Goal: Navigation & Orientation: Understand site structure

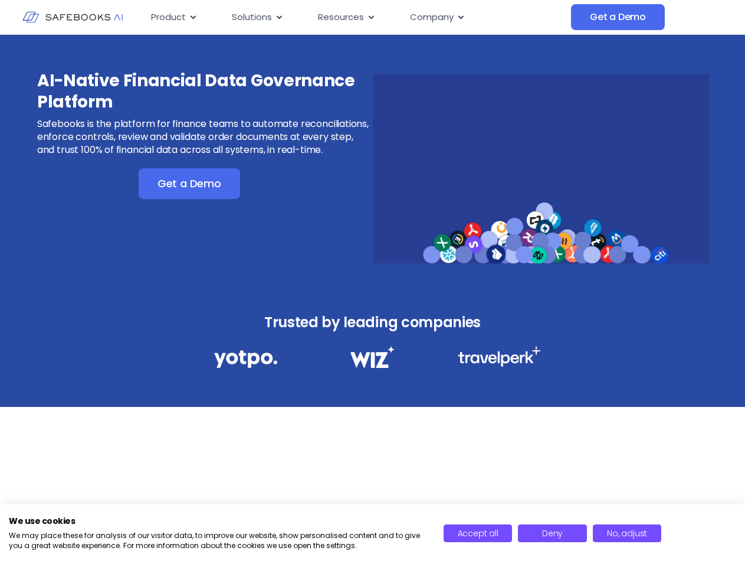
click at [372, 283] on div "AI-Native Financial Data Governance Platform Safebooks is the platform for fina…" at bounding box center [372, 161] width 745 height 252
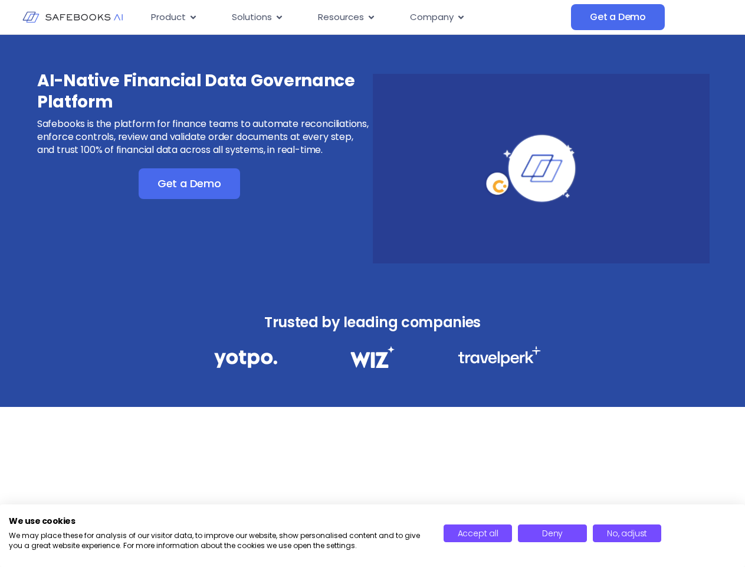
click at [192, 17] on icon "Menu" at bounding box center [193, 17] width 5 height 4
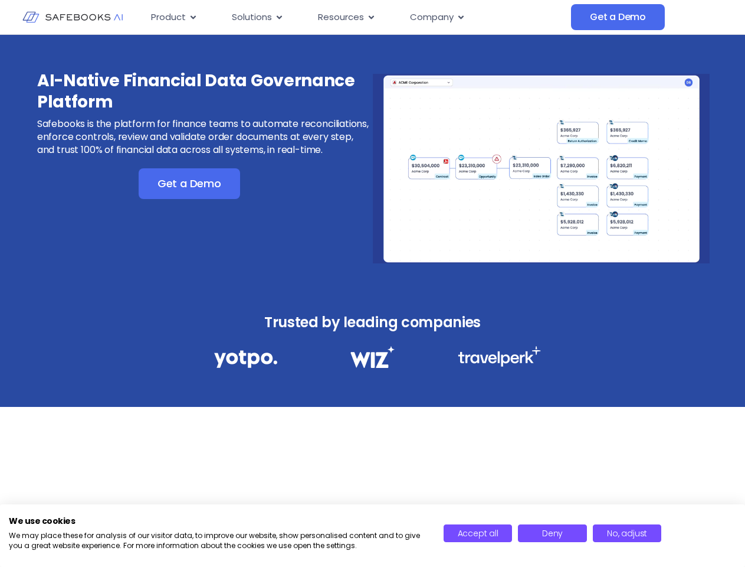
click at [279, 17] on icon "Menu" at bounding box center [279, 17] width 5 height 4
click at [370, 17] on icon "Menu" at bounding box center [371, 17] width 5 height 4
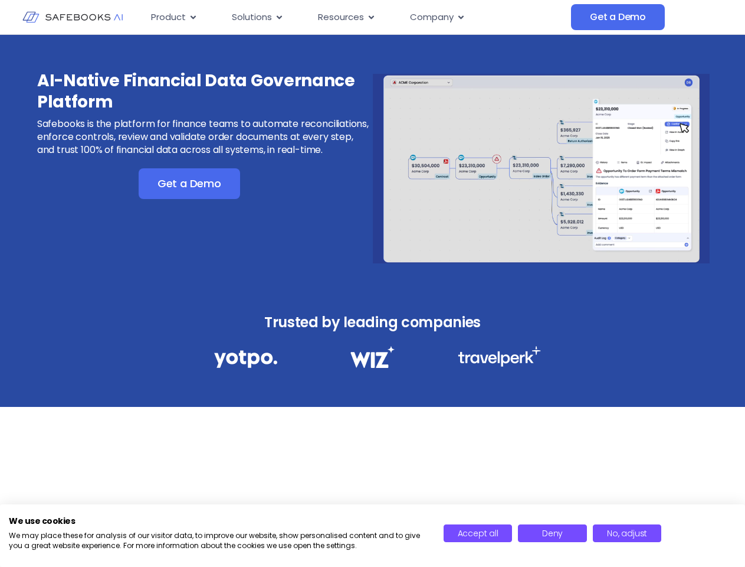
click at [460, 17] on icon "Menu" at bounding box center [461, 17] width 5 height 4
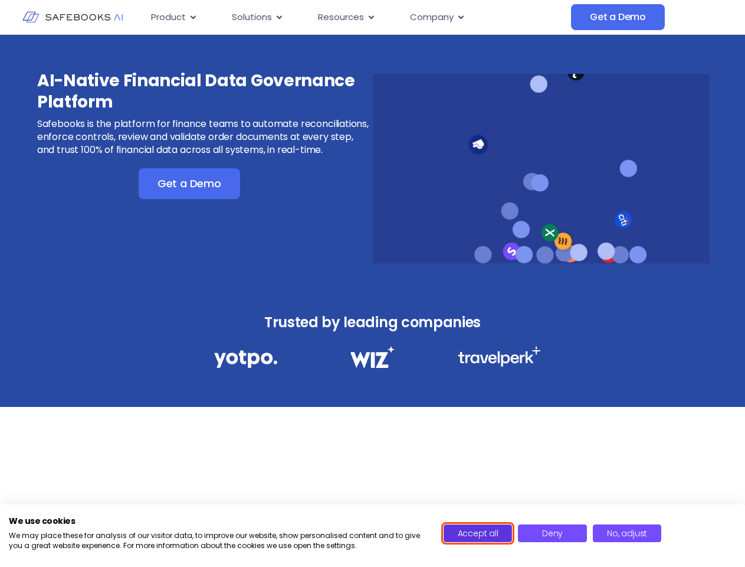
click at [478, 533] on span "Accept all" at bounding box center [478, 533] width 41 height 12
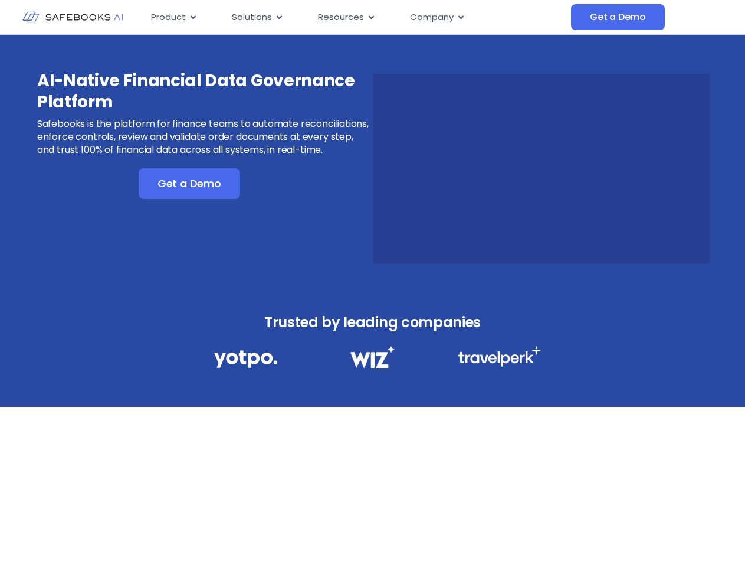
click at [552, 533] on div "AI-Native Financial Data Governance Platform Safebooks is the platform for fina…" at bounding box center [372, 287] width 745 height 505
click at [627, 533] on div "AI-Native Financial Data Governance Platform Safebooks is the platform for fina…" at bounding box center [372, 287] width 745 height 505
